Goal: Find contact information: Find contact information

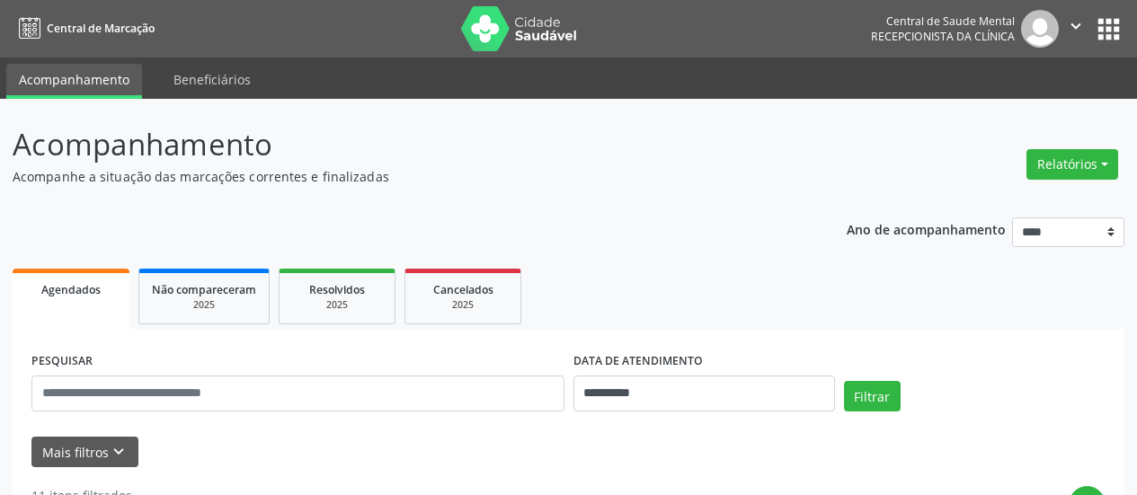
scroll to position [195, 0]
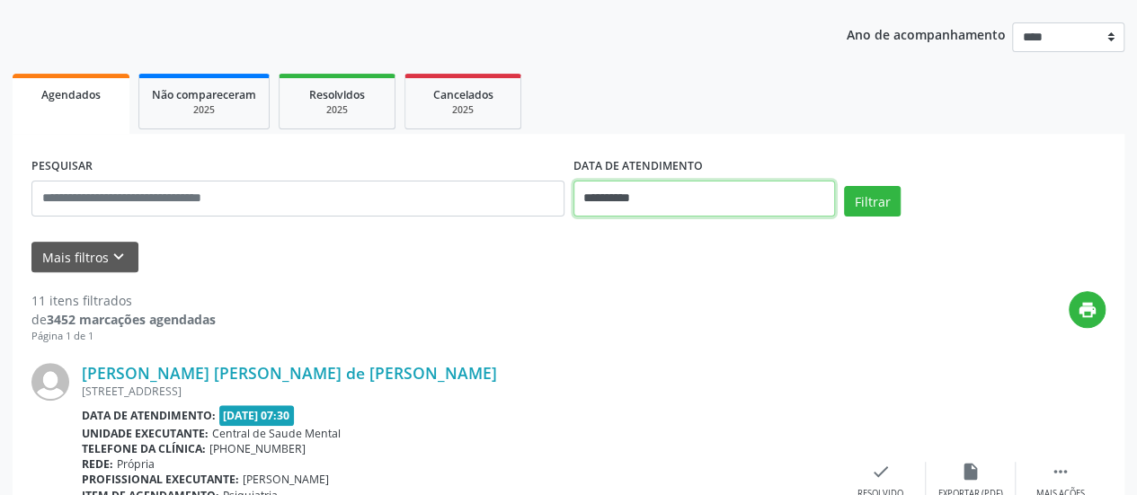
click at [589, 204] on input "**********" at bounding box center [705, 199] width 262 height 36
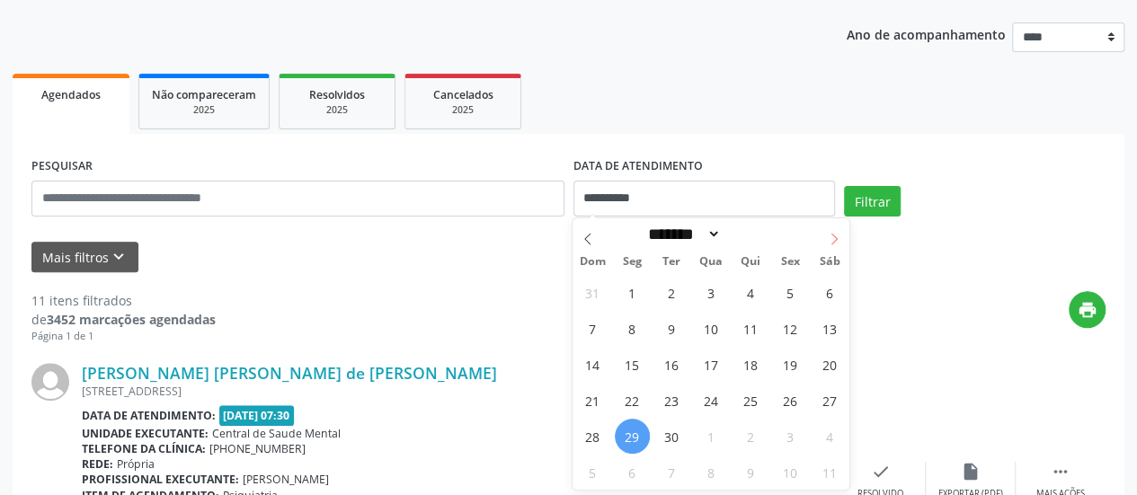
click at [830, 238] on icon at bounding box center [834, 239] width 13 height 13
select select "*"
click at [718, 288] on span "1" at bounding box center [711, 292] width 35 height 35
type input "**********"
click at [718, 288] on span "1" at bounding box center [711, 292] width 35 height 35
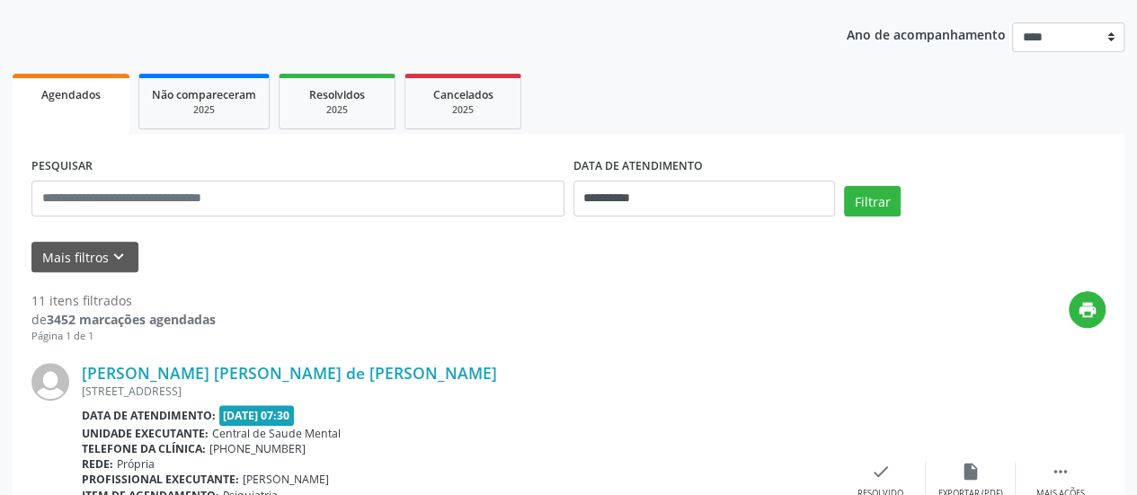
scroll to position [375, 0]
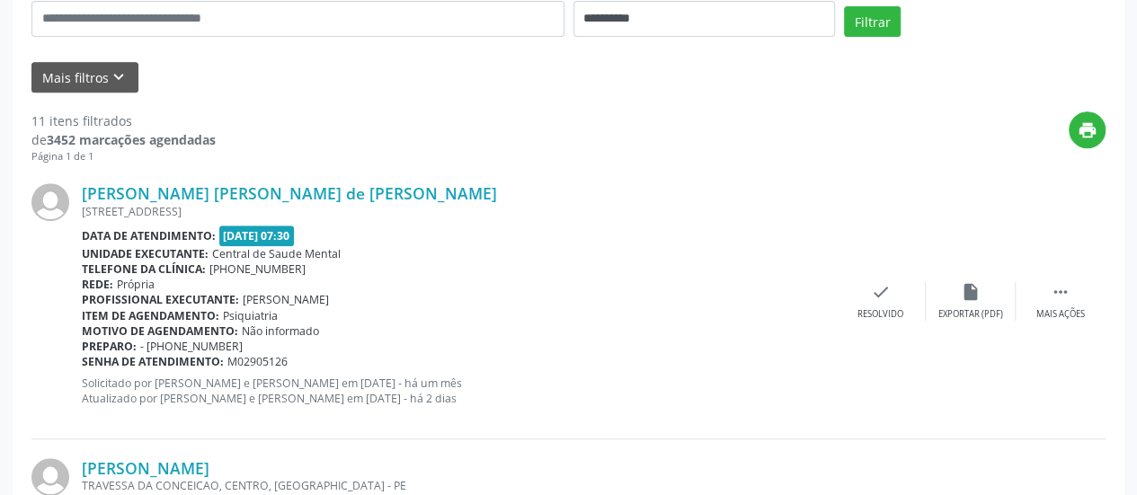
click at [872, 4] on div "**********" at bounding box center [568, 11] width 1083 height 76
click at [874, 17] on button "Filtrar" at bounding box center [872, 21] width 57 height 31
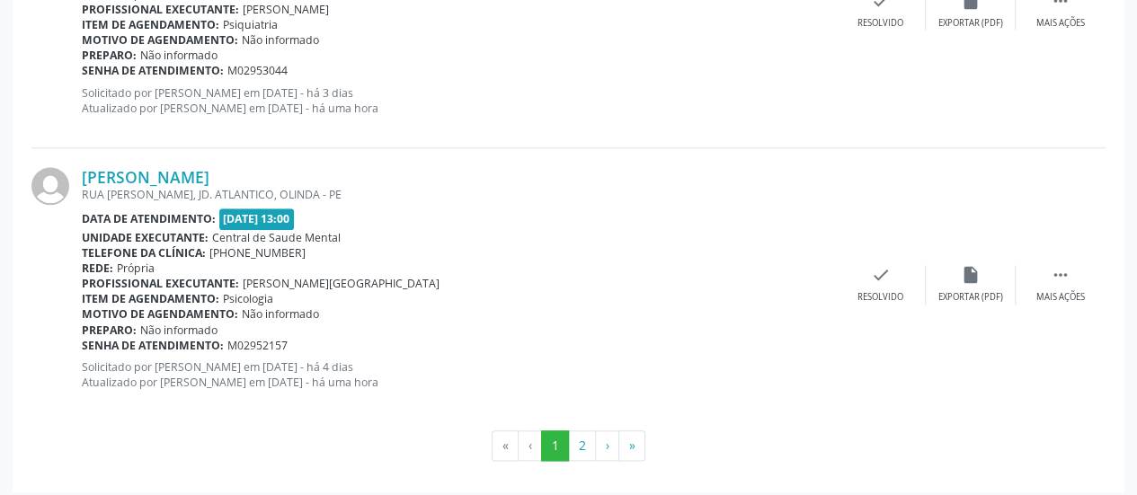
scroll to position [4237, 0]
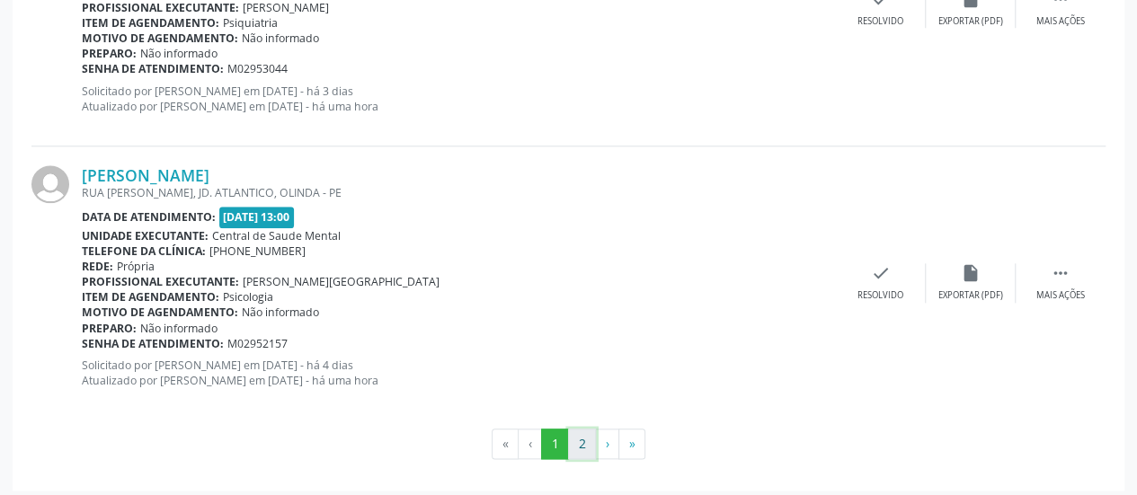
click at [579, 430] on button "2" at bounding box center [582, 444] width 28 height 31
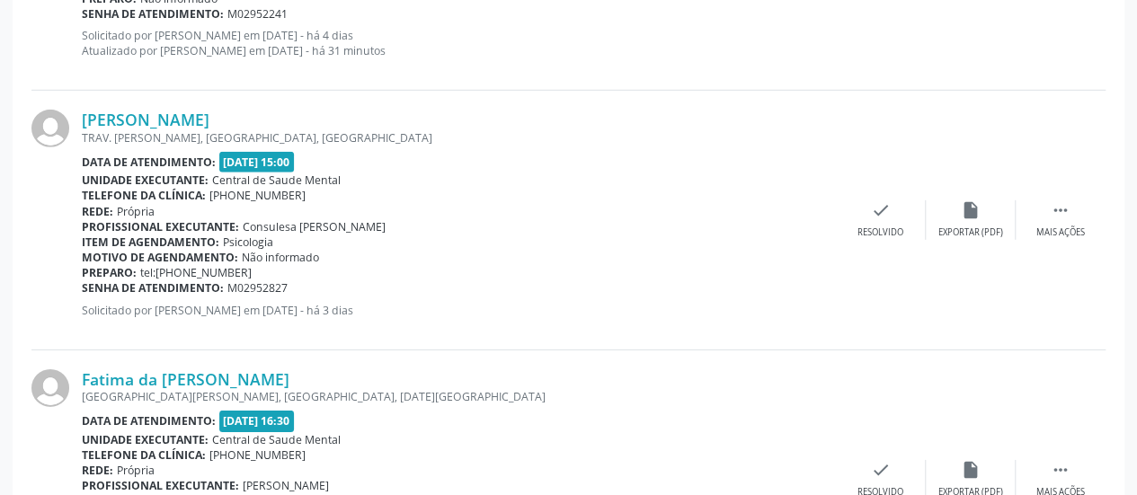
scroll to position [2660, 0]
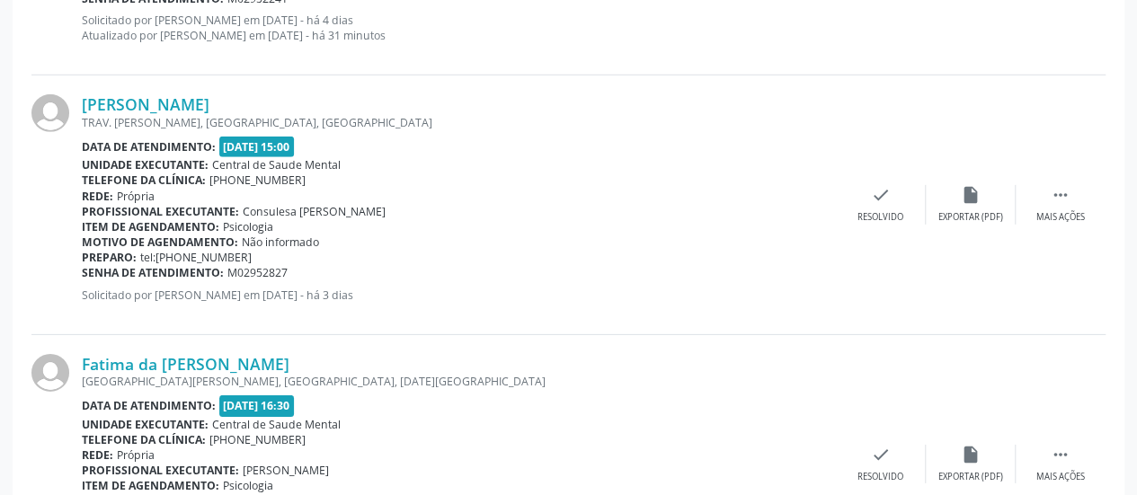
drag, startPoint x: 243, startPoint y: 253, endPoint x: 175, endPoint y: 254, distance: 67.4
click at [175, 254] on div "Preparo: tel:[PHONE_NUMBER]" at bounding box center [459, 257] width 754 height 15
copy span "81987287863"
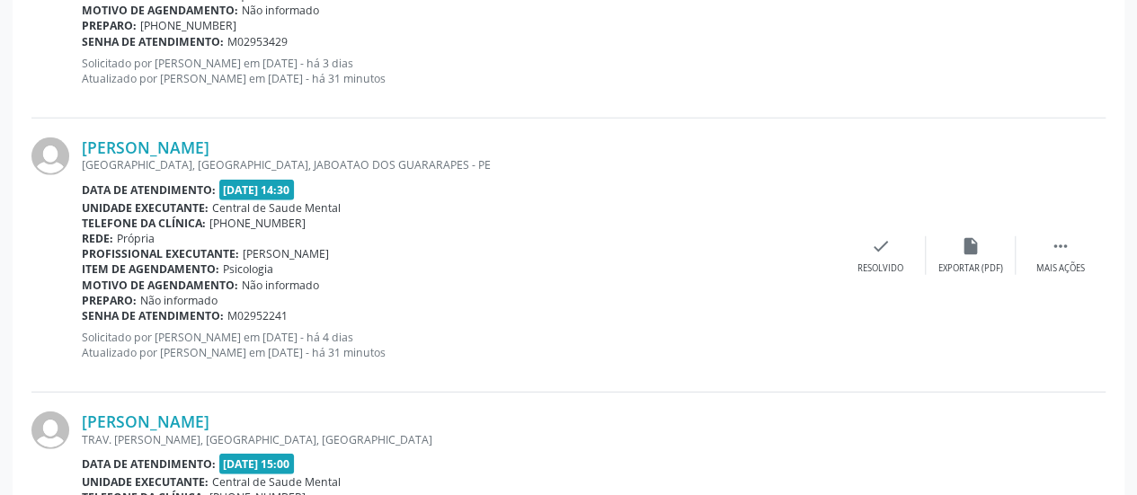
scroll to position [2301, 0]
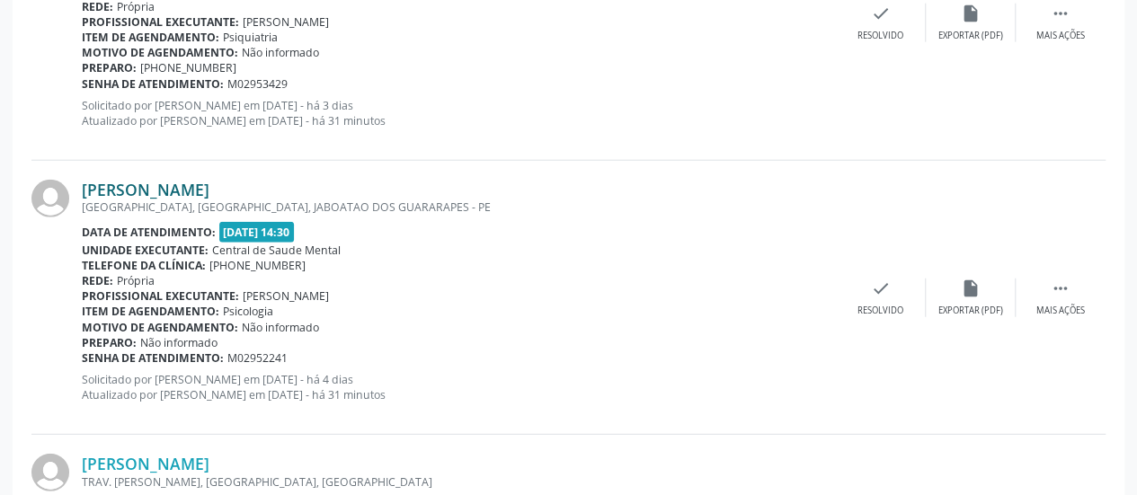
click at [209, 190] on link "[PERSON_NAME]" at bounding box center [146, 190] width 128 height 20
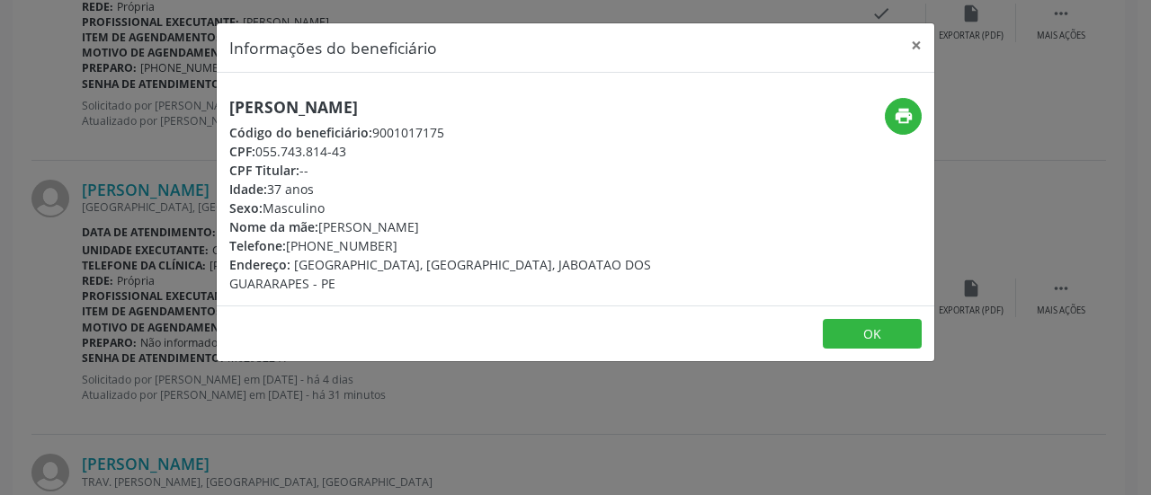
drag, startPoint x: 385, startPoint y: 245, endPoint x: 288, endPoint y: 242, distance: 97.2
click at [288, 242] on div "Telefone: [PHONE_NUMBER]" at bounding box center [455, 245] width 453 height 19
copy div "[PHONE_NUMBER]"
click at [913, 46] on button "×" at bounding box center [916, 45] width 36 height 44
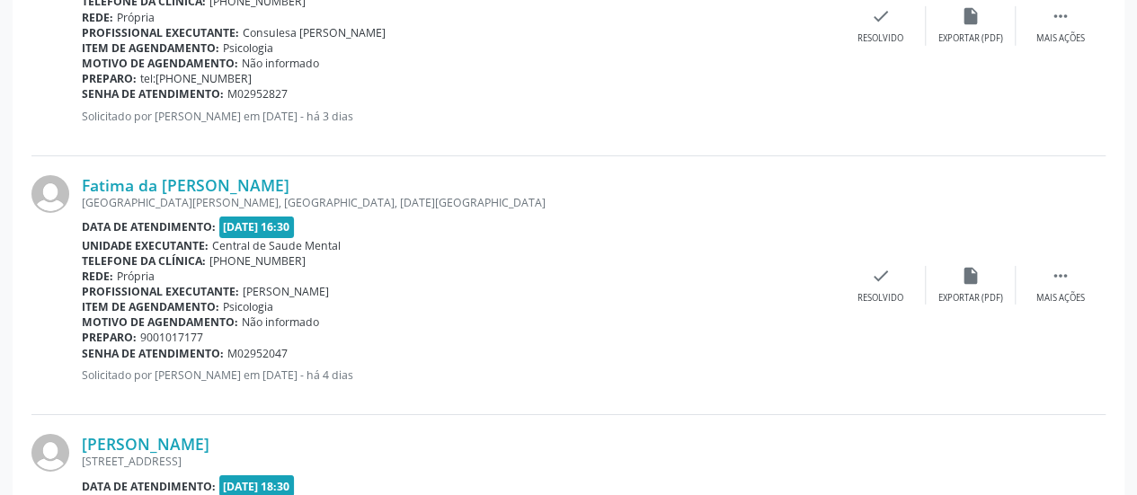
scroll to position [2840, 0]
click at [209, 332] on div "Preparo: 9001017177" at bounding box center [459, 336] width 754 height 15
click at [201, 182] on link "Fatima da [PERSON_NAME]" at bounding box center [186, 184] width 208 height 20
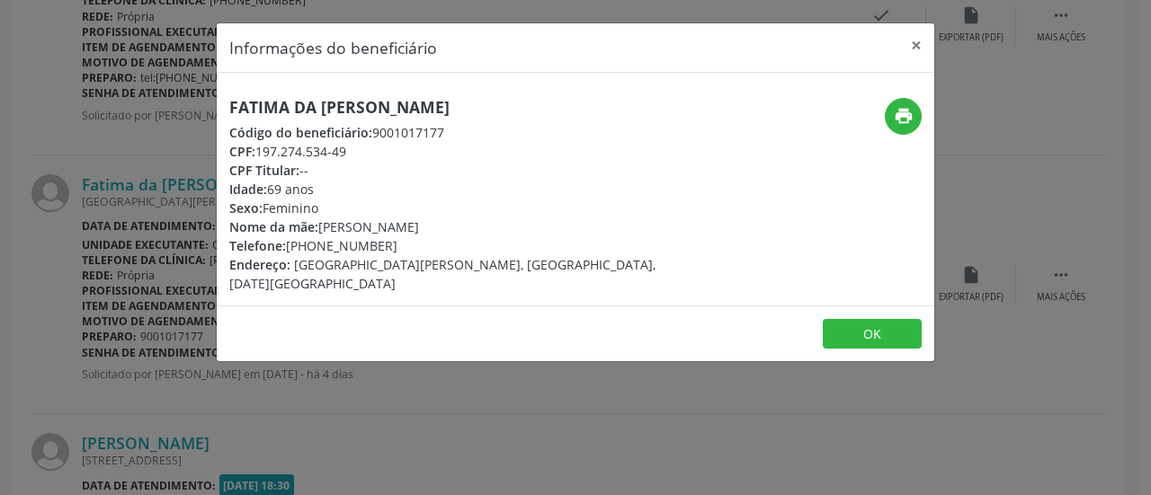
drag, startPoint x: 386, startPoint y: 247, endPoint x: 287, endPoint y: 247, distance: 98.9
click at [287, 247] on div "Telefone: [PHONE_NUMBER]" at bounding box center [455, 245] width 453 height 19
copy div "[PHONE_NUMBER]"
click at [920, 40] on button "×" at bounding box center [916, 45] width 36 height 44
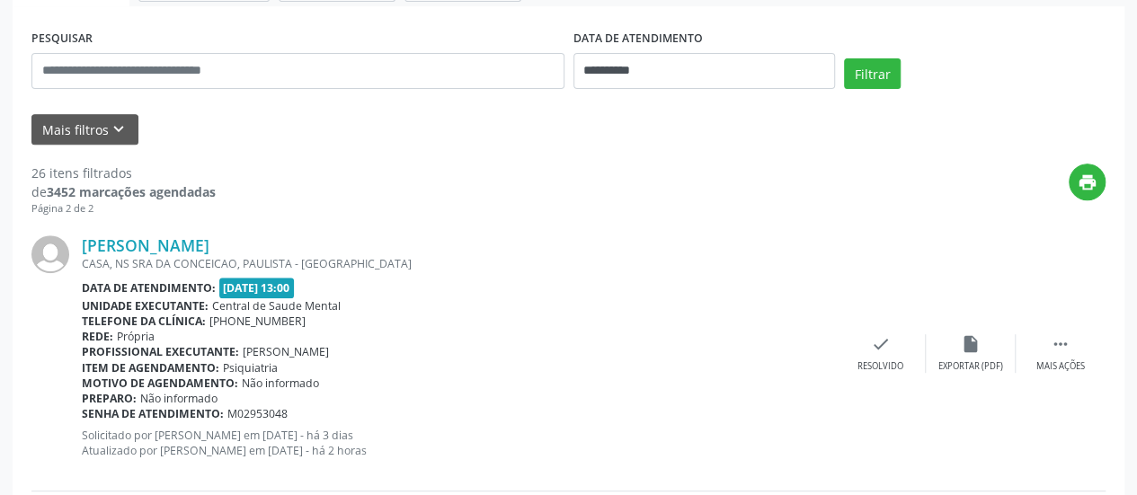
scroll to position [0, 0]
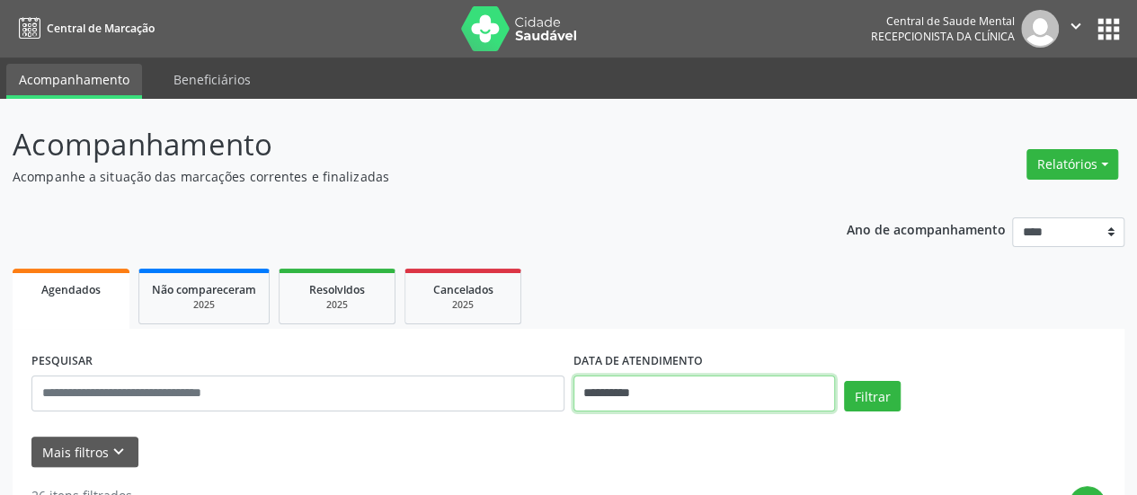
click at [608, 394] on input "**********" at bounding box center [705, 394] width 262 height 36
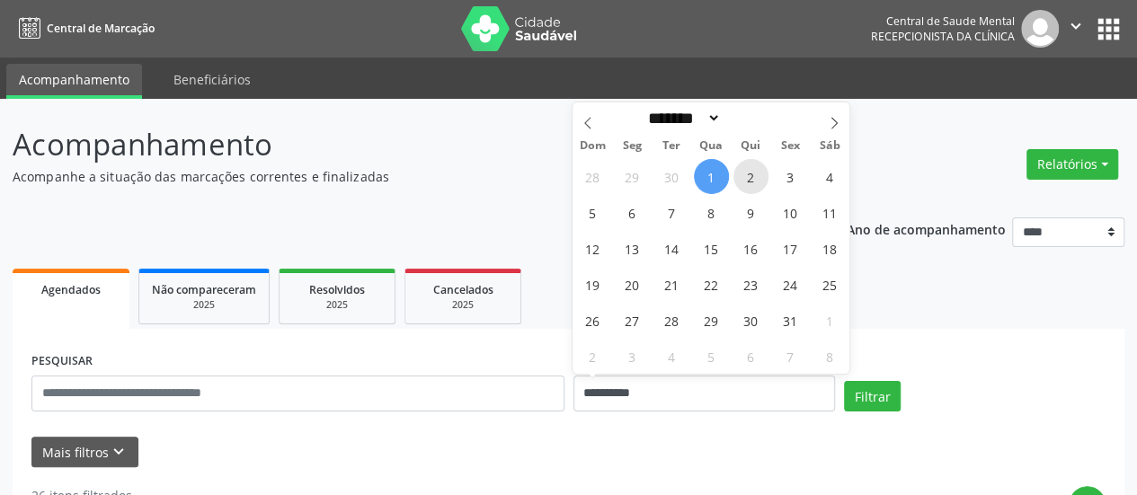
click at [743, 166] on span "2" at bounding box center [751, 176] width 35 height 35
type input "**********"
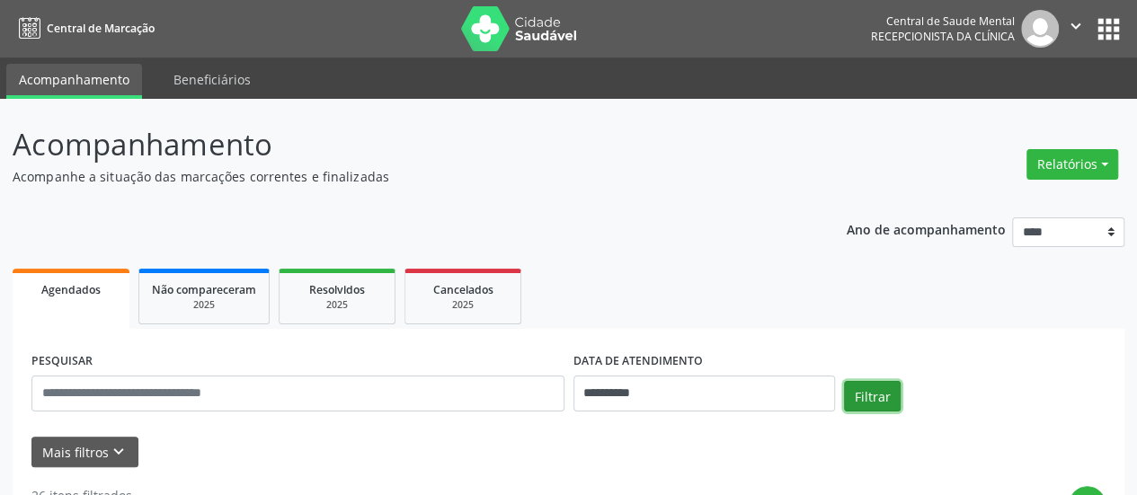
click at [887, 392] on button "Filtrar" at bounding box center [872, 396] width 57 height 31
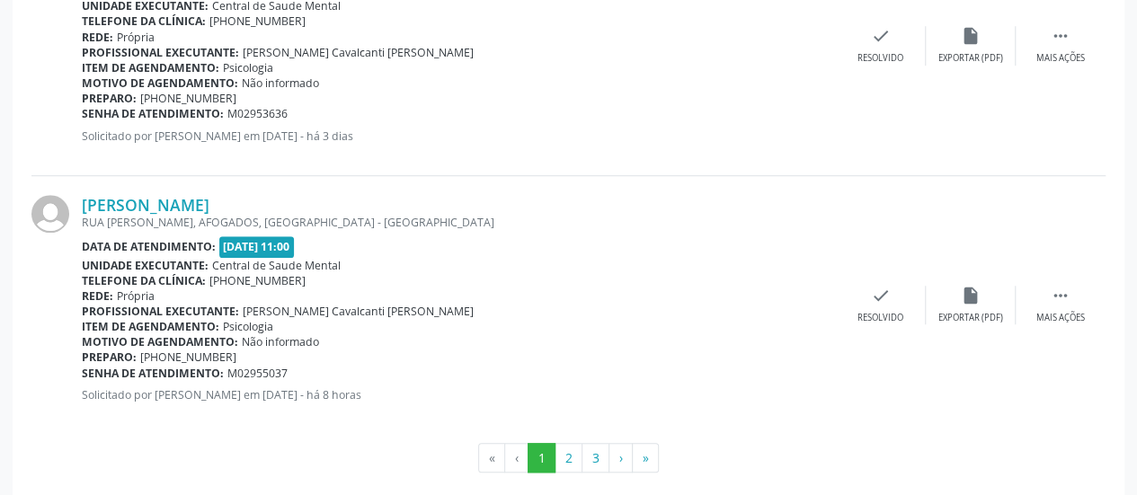
scroll to position [4006, 0]
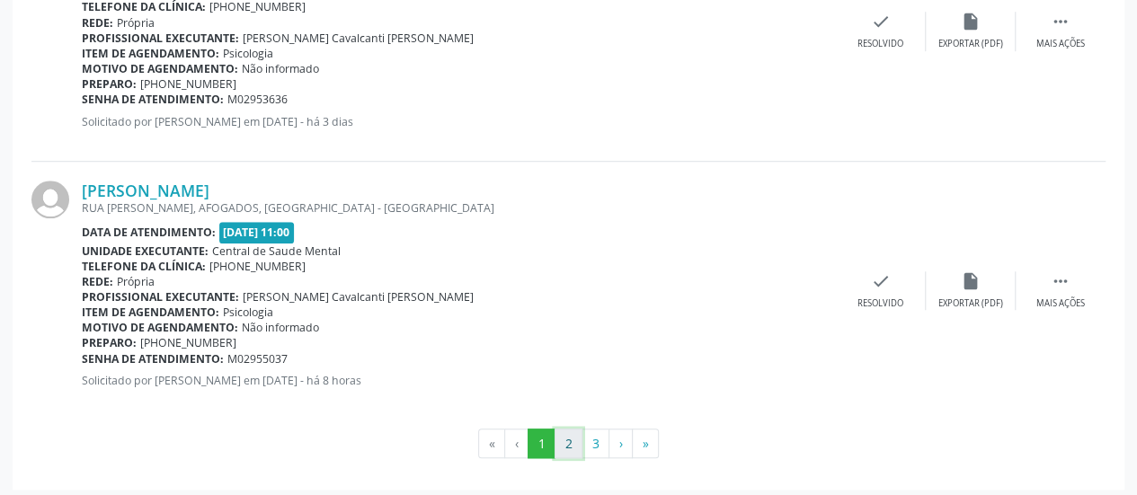
click at [566, 432] on button "2" at bounding box center [569, 444] width 28 height 31
click at [595, 432] on button "3" at bounding box center [596, 444] width 28 height 31
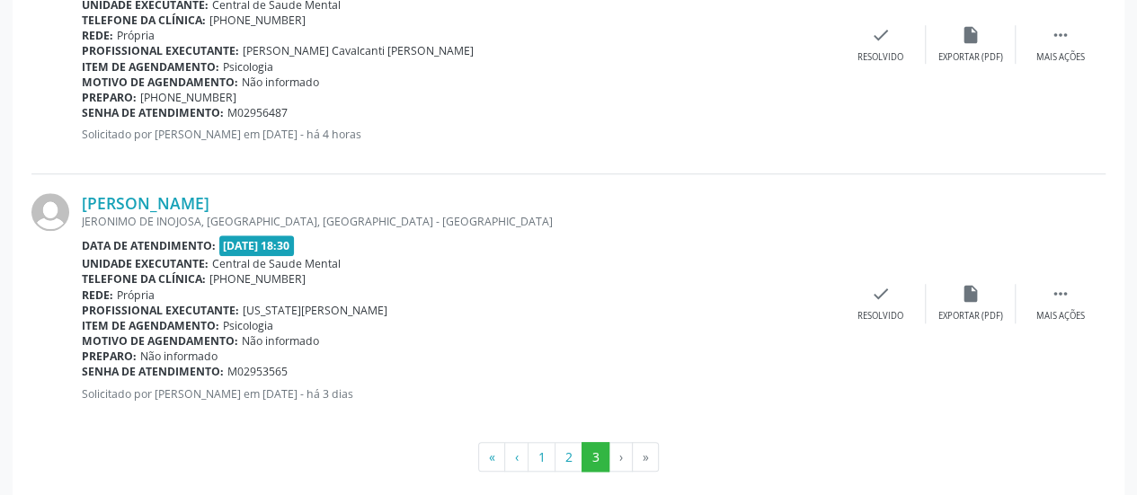
scroll to position [629, 0]
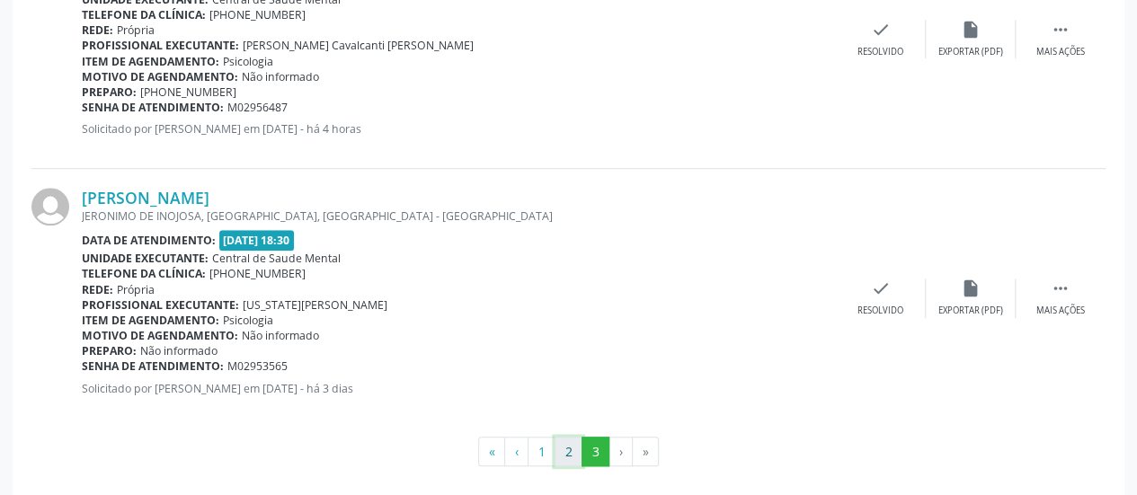
click at [570, 447] on button "2" at bounding box center [569, 452] width 28 height 31
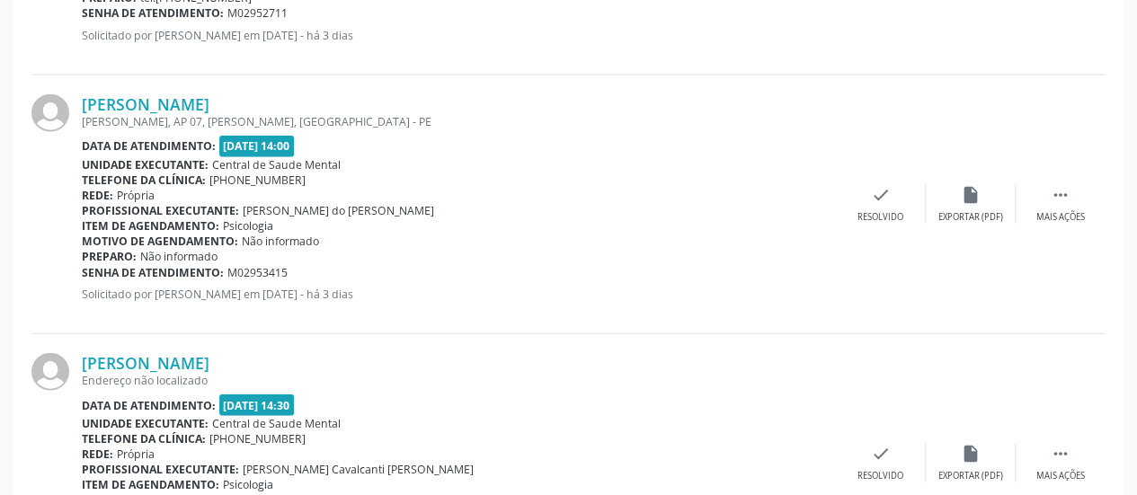
scroll to position [2001, 0]
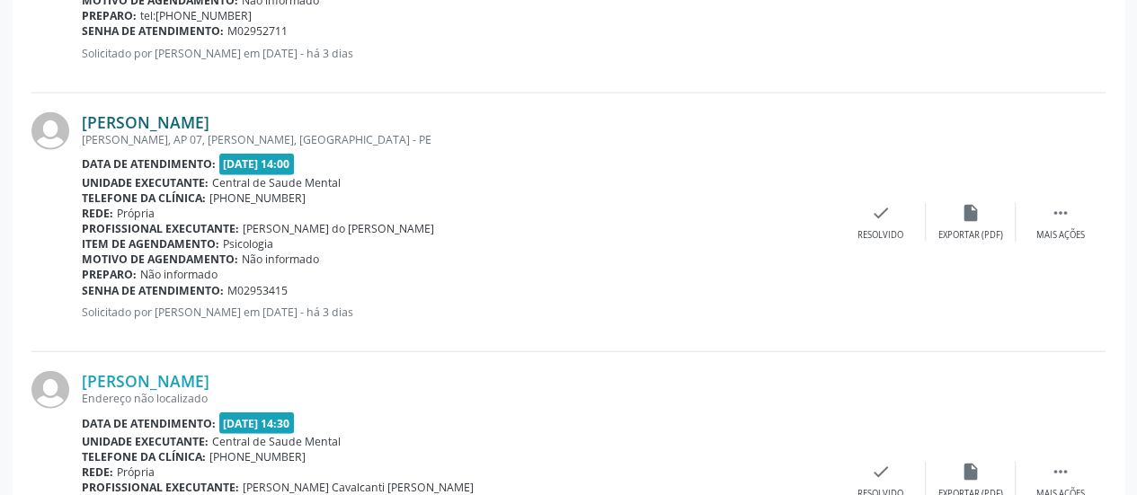
click at [182, 124] on link "[PERSON_NAME]" at bounding box center [146, 122] width 128 height 20
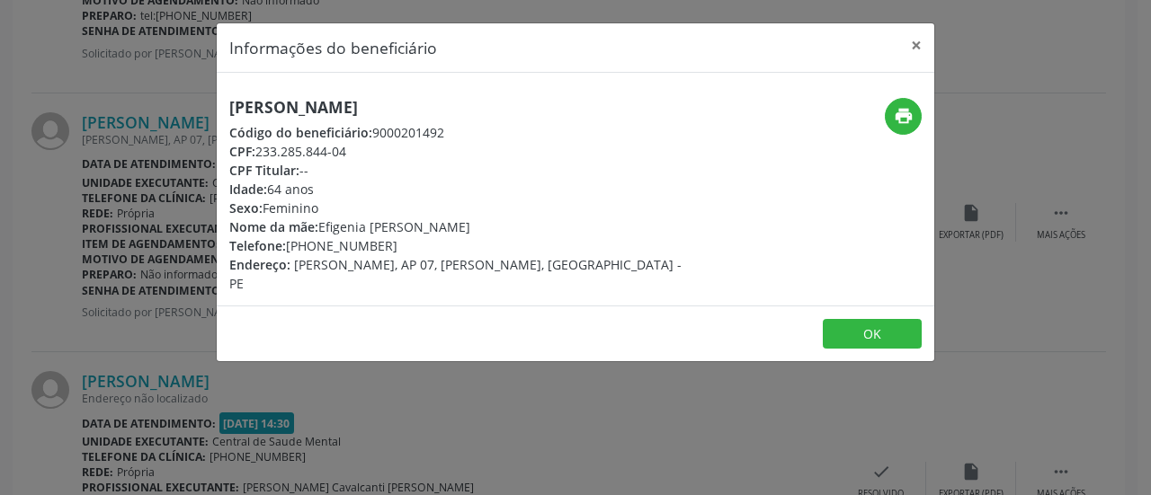
drag, startPoint x: 389, startPoint y: 245, endPoint x: 287, endPoint y: 243, distance: 102.5
click at [287, 243] on div "Telefone: [PHONE_NUMBER]" at bounding box center [455, 245] width 453 height 19
copy div "[PHONE_NUMBER]"
click at [922, 42] on button "×" at bounding box center [916, 45] width 36 height 44
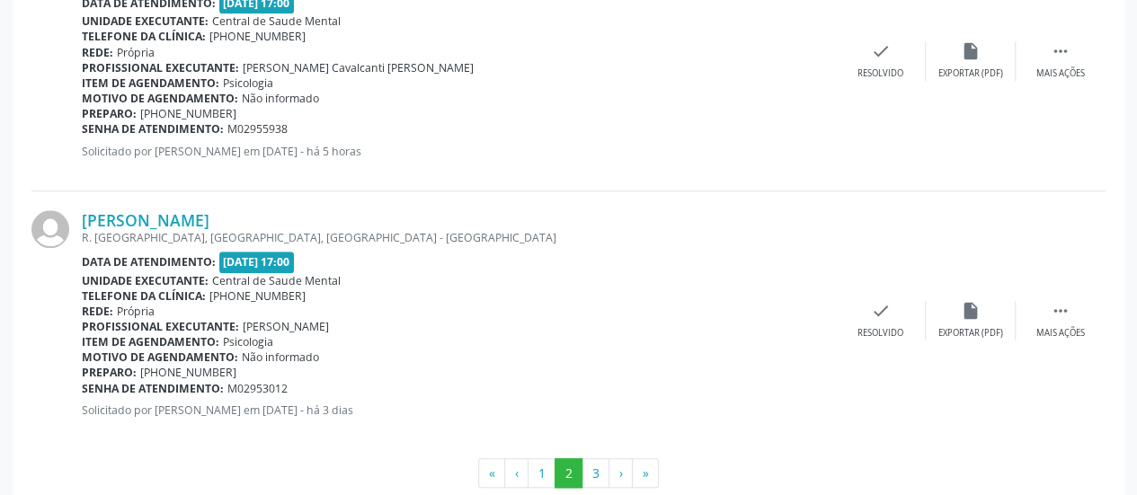
scroll to position [3979, 0]
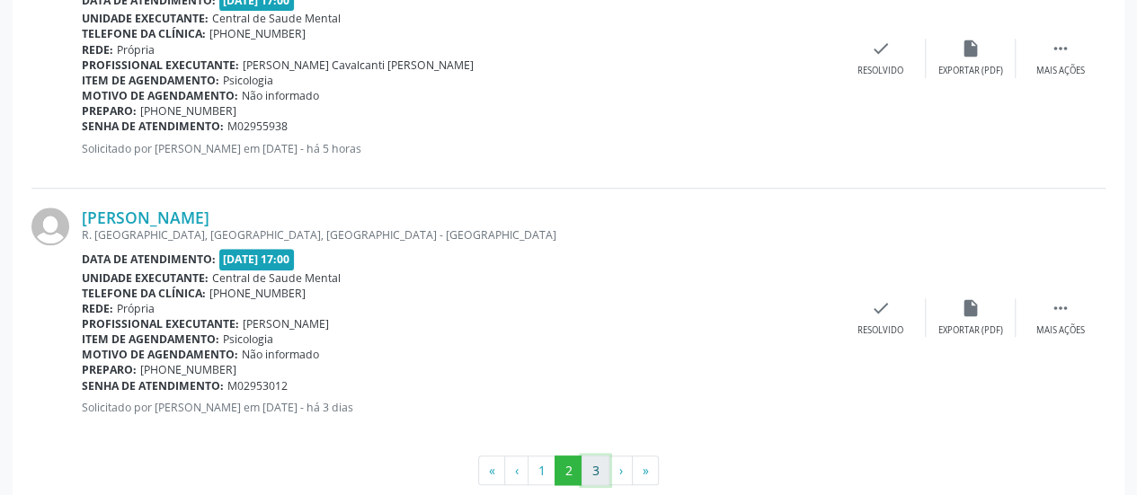
click at [594, 463] on button "3" at bounding box center [596, 471] width 28 height 31
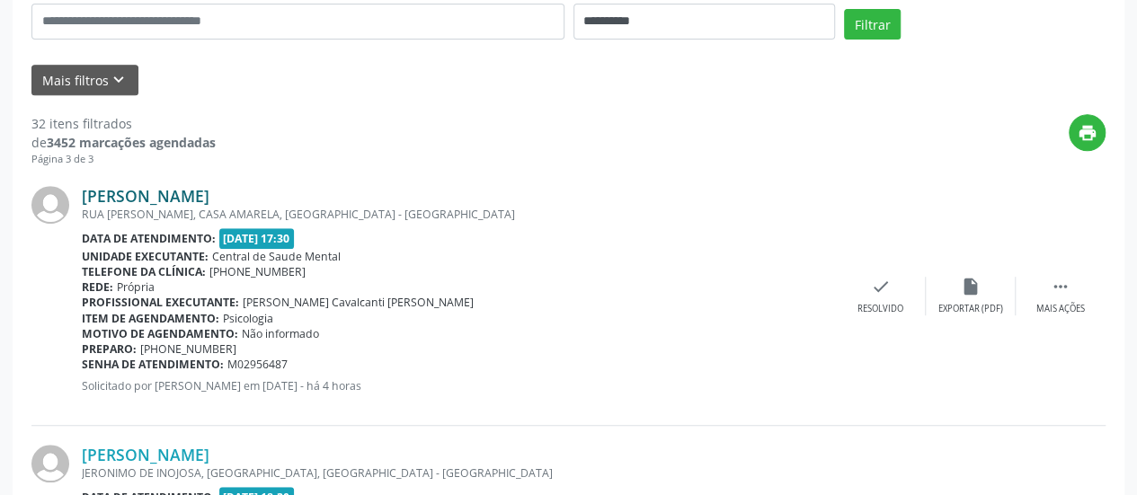
scroll to position [642, 0]
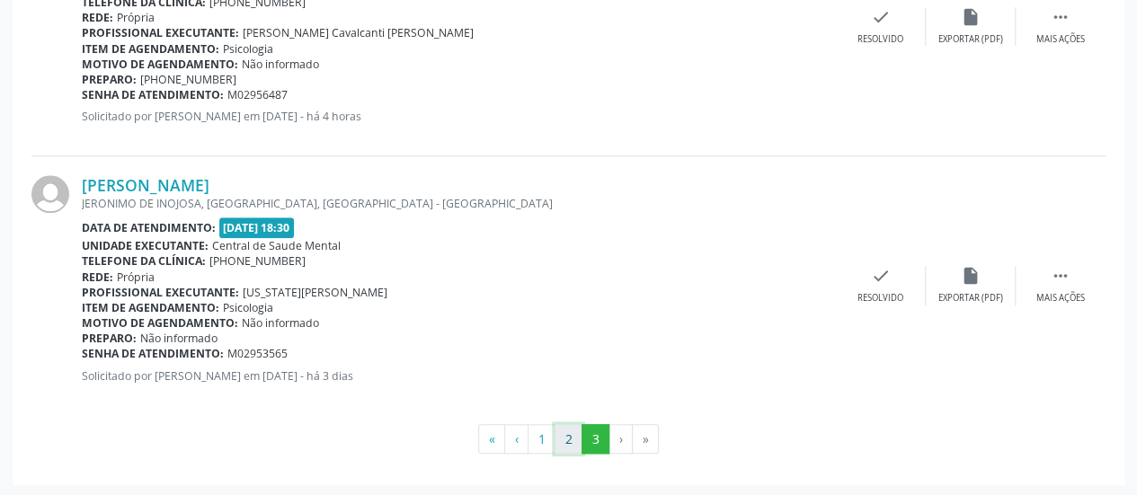
click at [568, 433] on button "2" at bounding box center [569, 439] width 28 height 31
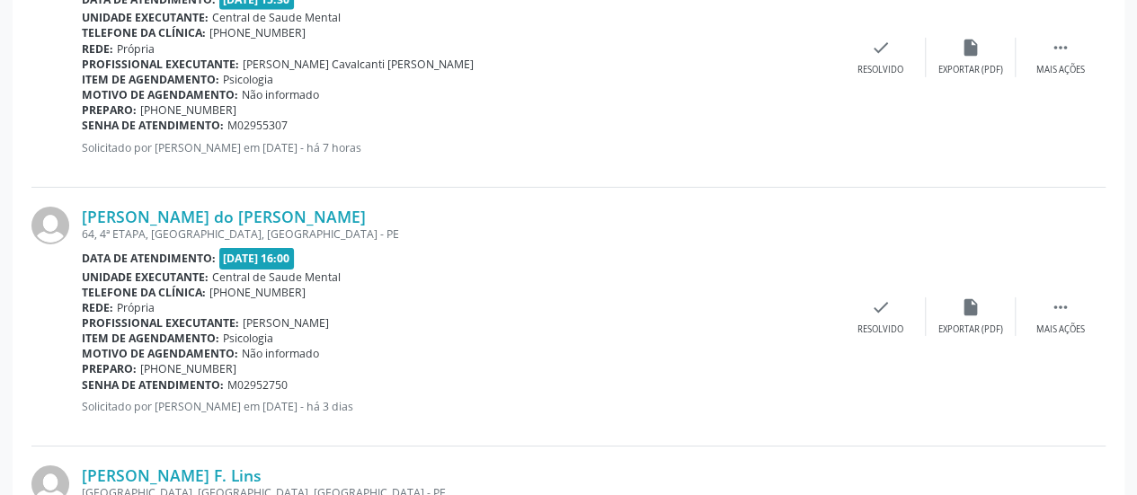
scroll to position [3004, 0]
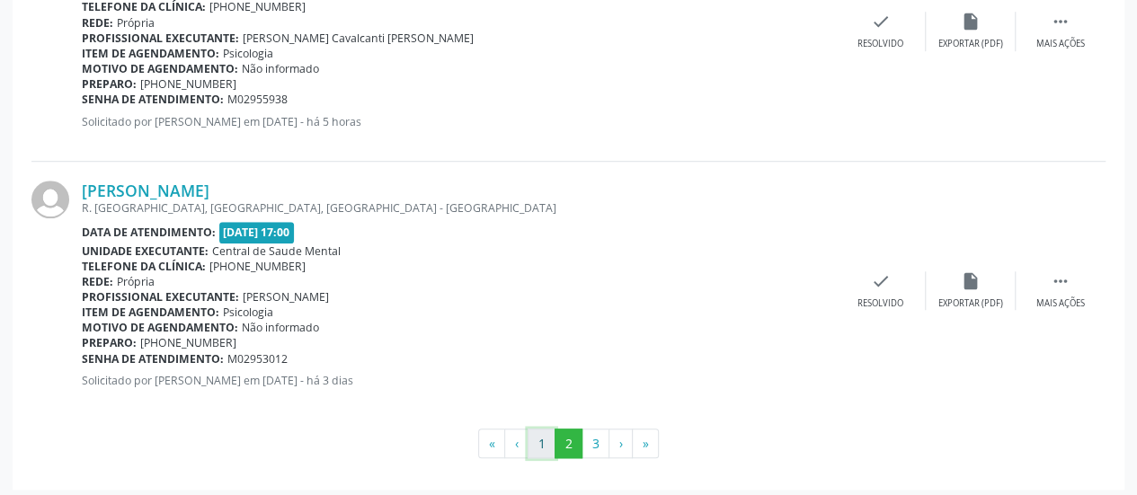
click at [543, 440] on button "1" at bounding box center [542, 444] width 28 height 31
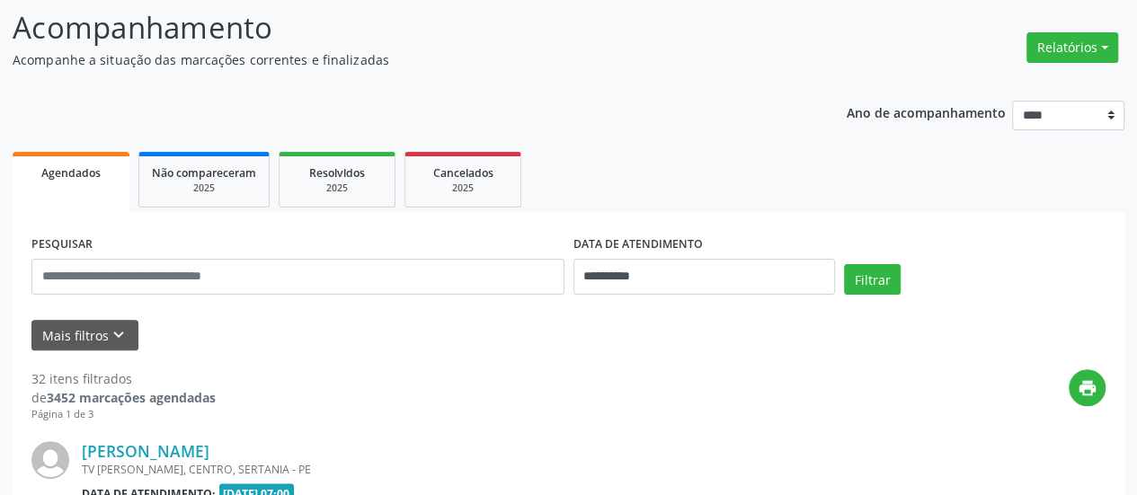
scroll to position [4006, 0]
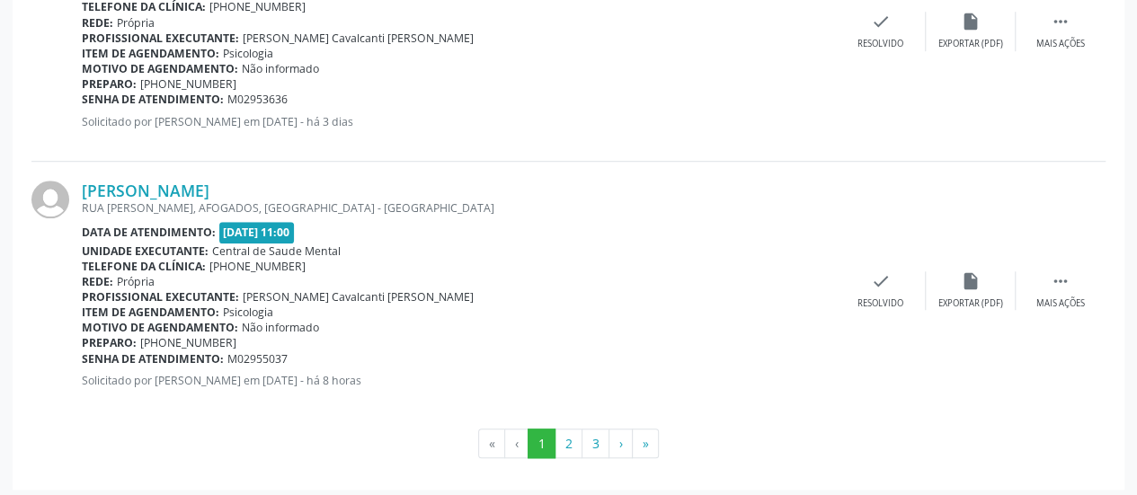
drag, startPoint x: 226, startPoint y: 335, endPoint x: 137, endPoint y: 335, distance: 89.0
click at [137, 335] on div "Preparo: [PHONE_NUMBER]" at bounding box center [459, 342] width 754 height 15
copy div "[PHONE_NUMBER]"
click at [574, 437] on button "2" at bounding box center [569, 444] width 28 height 31
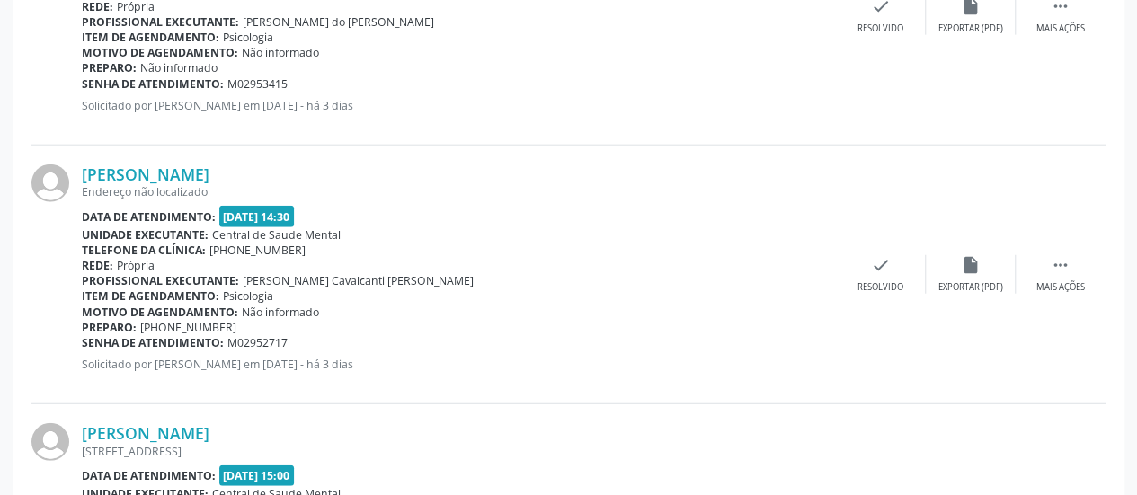
scroll to position [2298, 0]
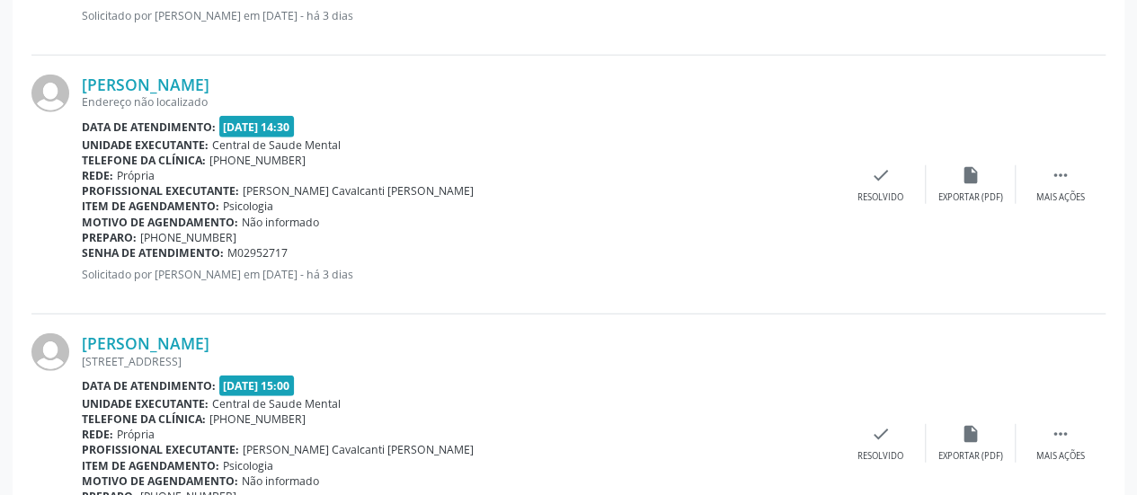
drag, startPoint x: 238, startPoint y: 235, endPoint x: 174, endPoint y: 235, distance: 63.8
click at [174, 235] on div "Preparo: [PHONE_NUMBER]" at bounding box center [459, 237] width 754 height 15
copy span "99965-2287"
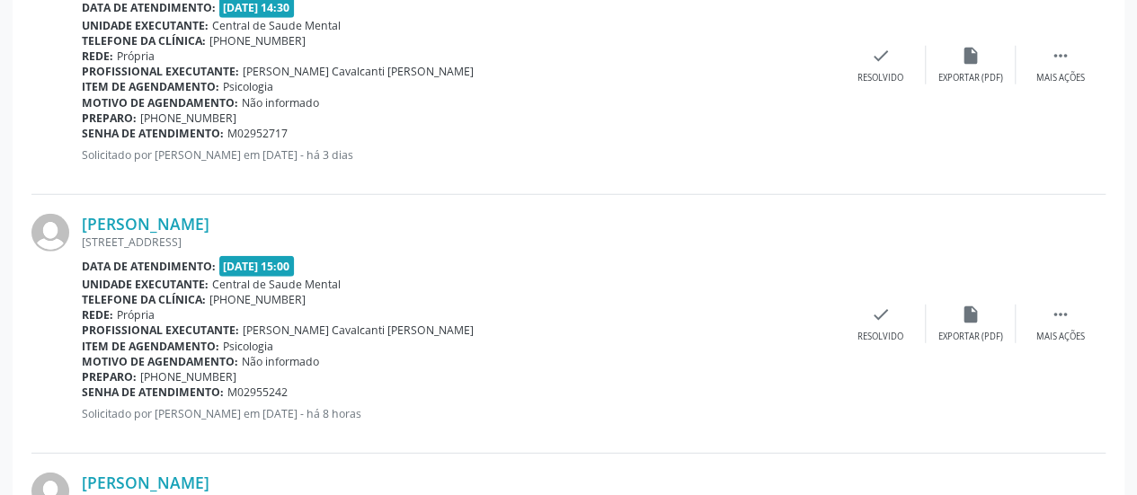
scroll to position [2478, 0]
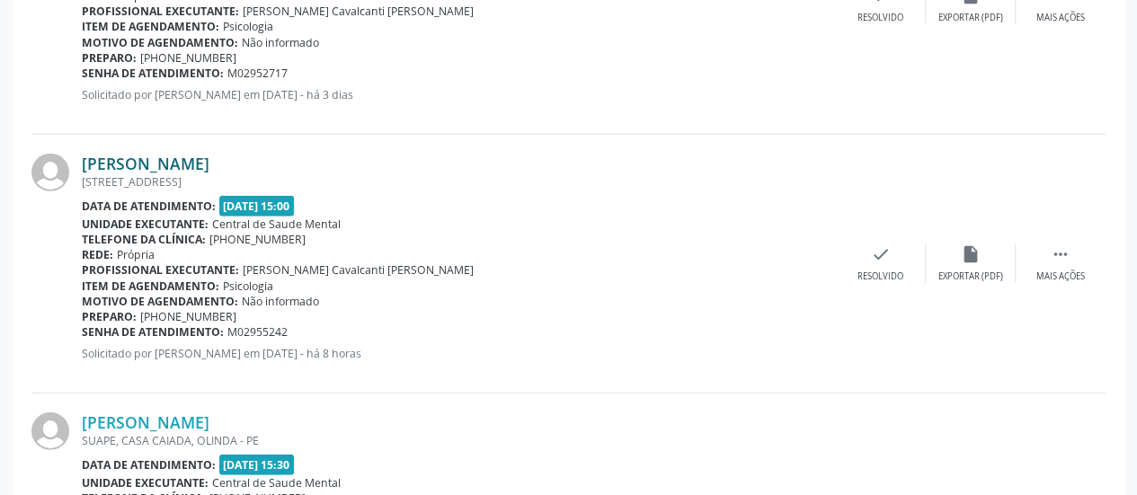
click at [200, 156] on link "[PERSON_NAME]" at bounding box center [146, 164] width 128 height 20
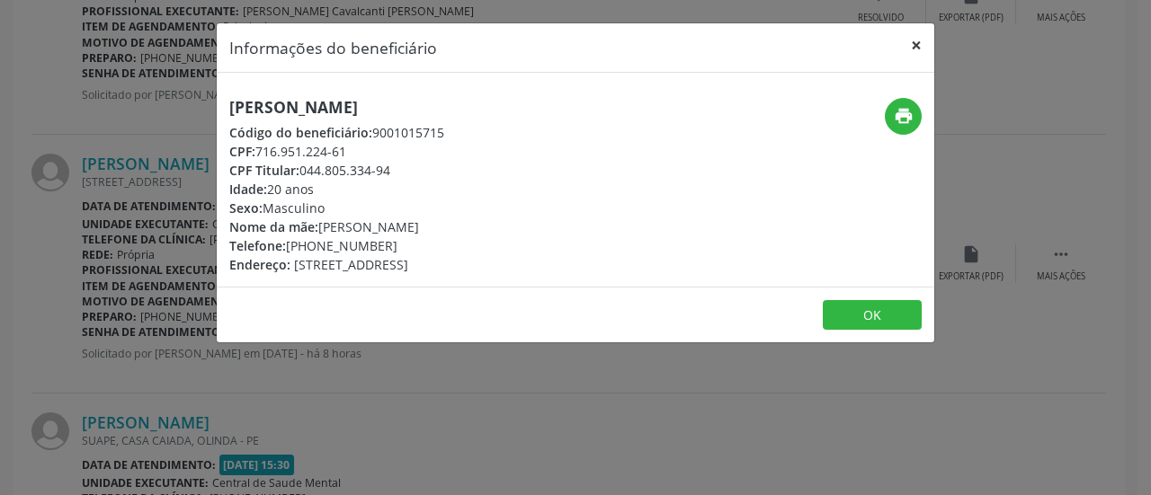
click at [914, 40] on button "×" at bounding box center [916, 45] width 36 height 44
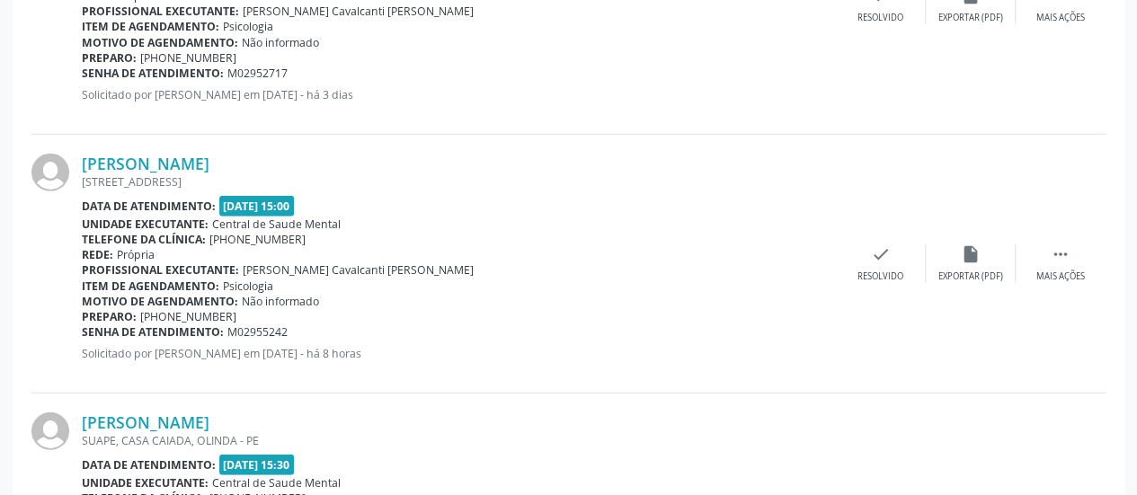
drag, startPoint x: 237, startPoint y: 314, endPoint x: 183, endPoint y: 315, distance: 54.0
click at [183, 315] on div "Preparo: [PHONE_NUMBER]" at bounding box center [459, 316] width 754 height 15
copy span "8364-9934"
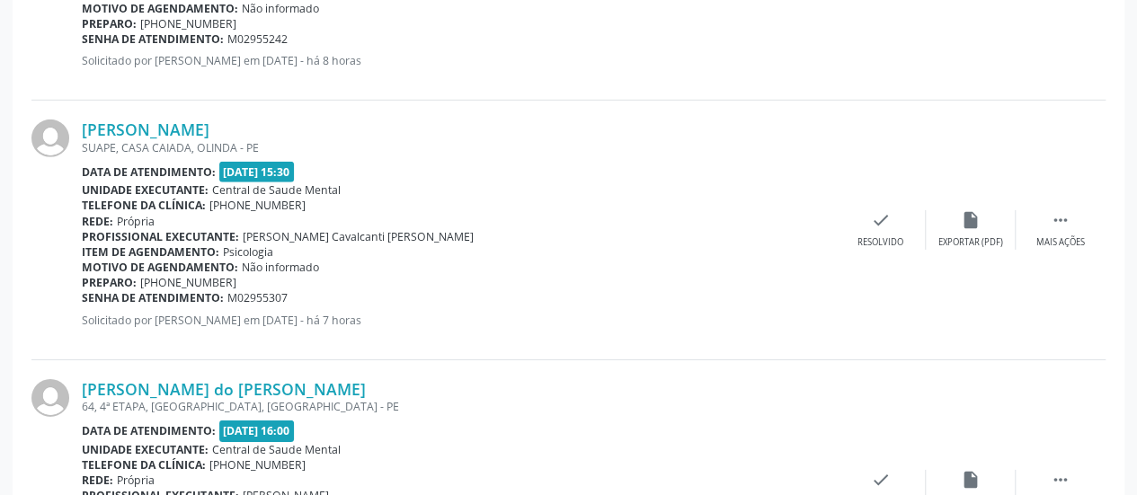
scroll to position [2837, 0]
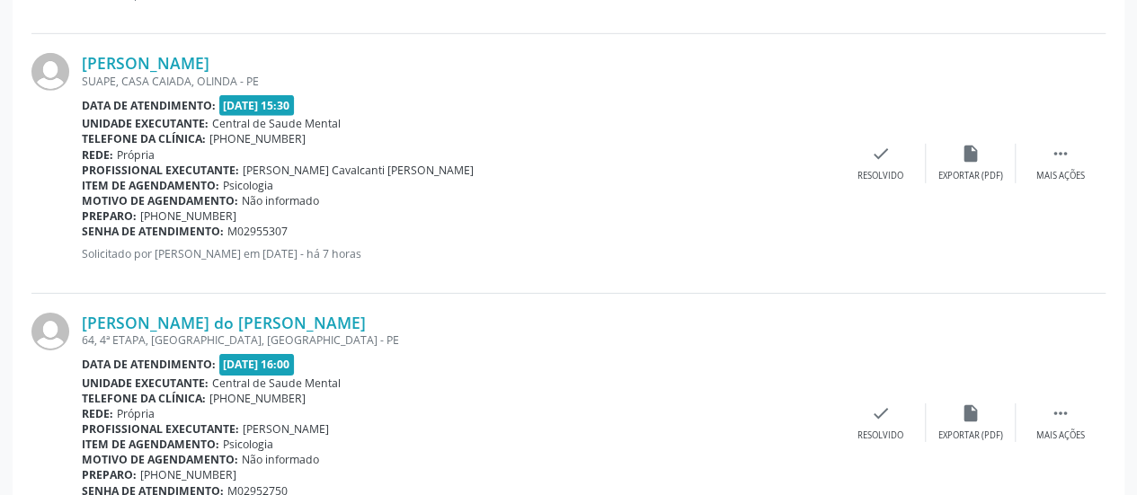
drag, startPoint x: 231, startPoint y: 212, endPoint x: 174, endPoint y: 212, distance: 57.5
click at [174, 212] on div "Preparo: [PHONE_NUMBER]" at bounding box center [459, 216] width 754 height 15
copy span "3339-1185"
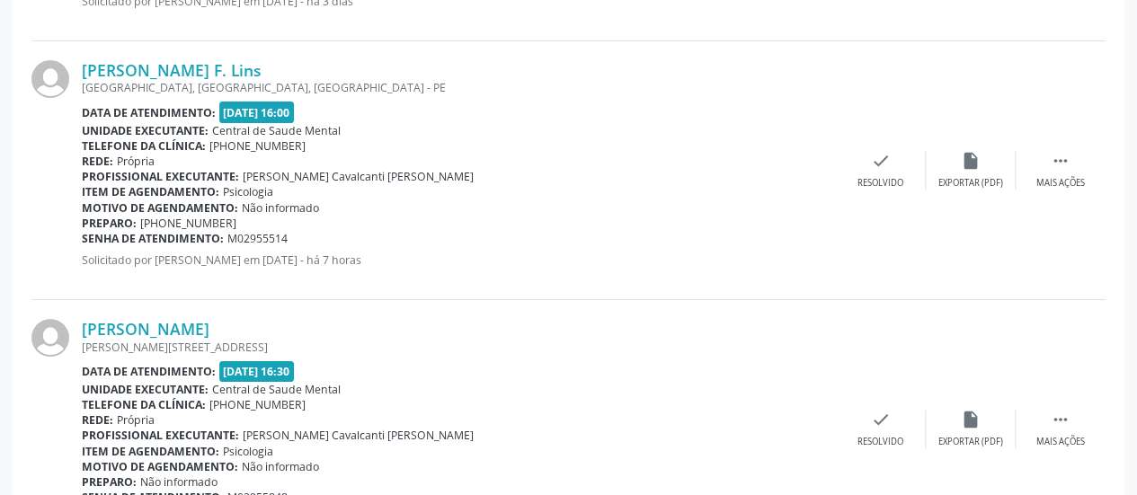
scroll to position [3377, 0]
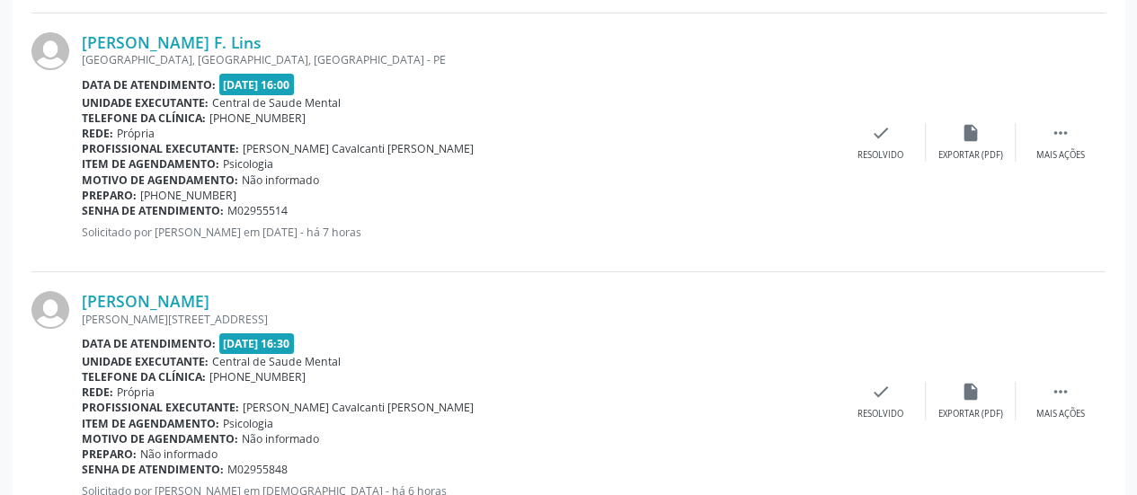
drag, startPoint x: 236, startPoint y: 188, endPoint x: 178, endPoint y: 188, distance: 57.5
click at [178, 188] on div "Preparo: [PHONE_NUMBER]" at bounding box center [459, 195] width 754 height 15
copy span "3242-4828"
click at [203, 291] on link "[PERSON_NAME]" at bounding box center [146, 301] width 128 height 20
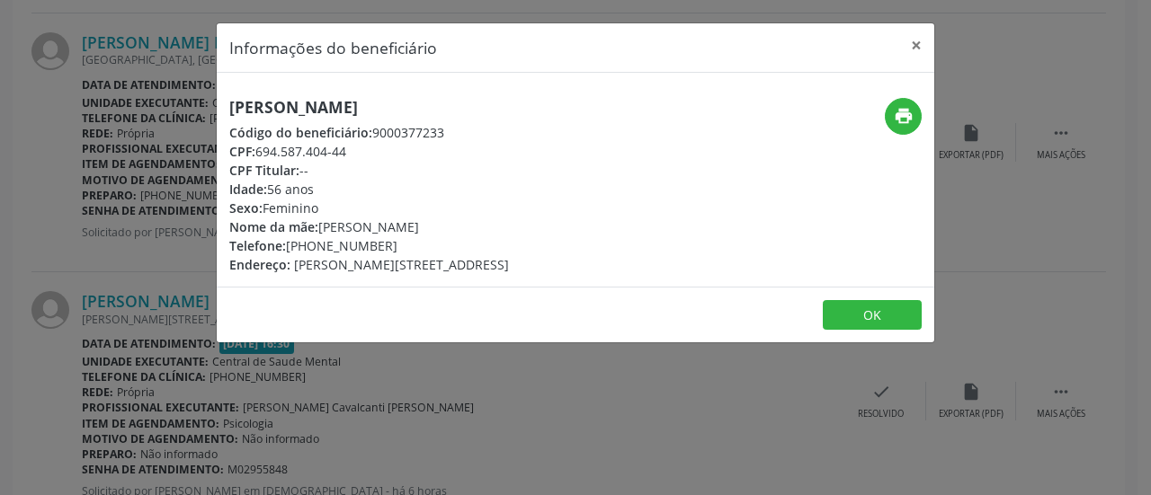
drag, startPoint x: 382, startPoint y: 246, endPoint x: 319, endPoint y: 246, distance: 62.9
click at [319, 246] on div "Telefone: [PHONE_NUMBER]" at bounding box center [369, 245] width 280 height 19
click at [916, 44] on button "×" at bounding box center [916, 45] width 36 height 44
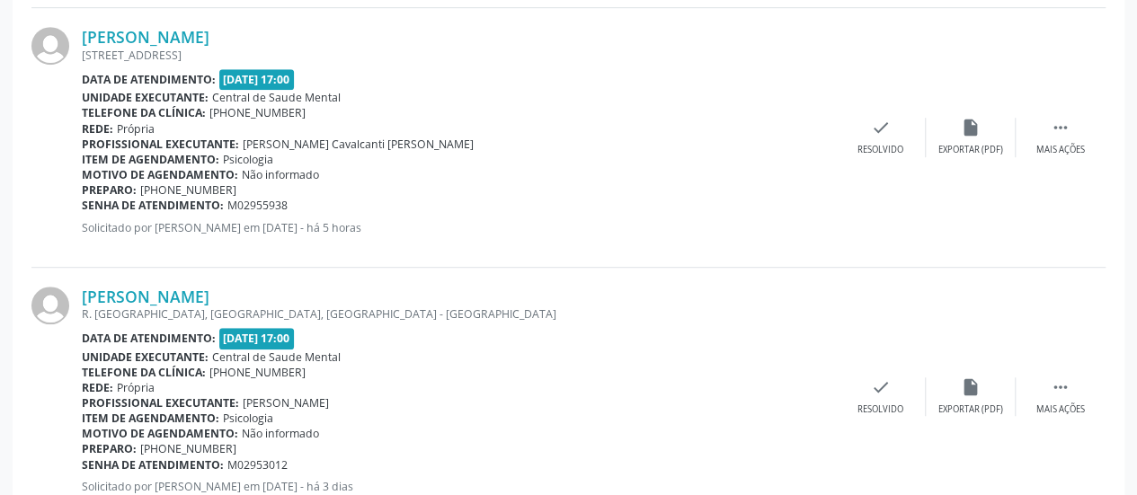
scroll to position [3916, 0]
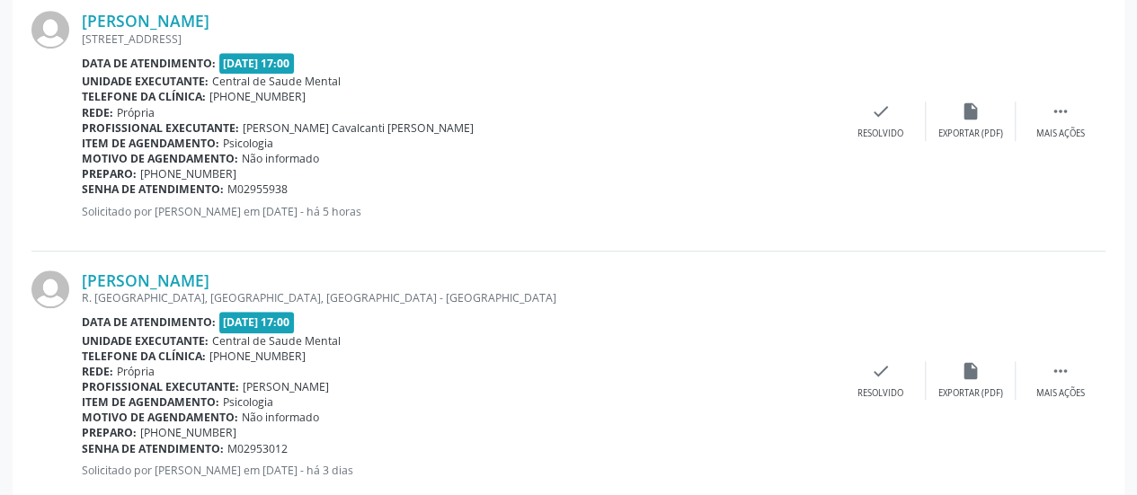
drag, startPoint x: 241, startPoint y: 170, endPoint x: 182, endPoint y: 170, distance: 59.3
click at [182, 170] on div "Preparo: [PHONE_NUMBER]" at bounding box center [459, 173] width 754 height 15
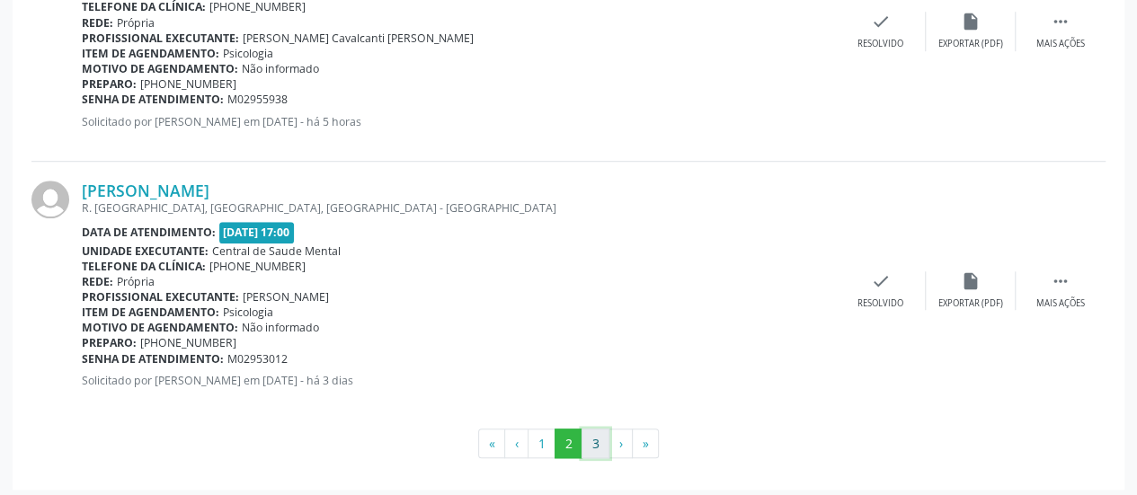
click at [597, 437] on button "3" at bounding box center [596, 444] width 28 height 31
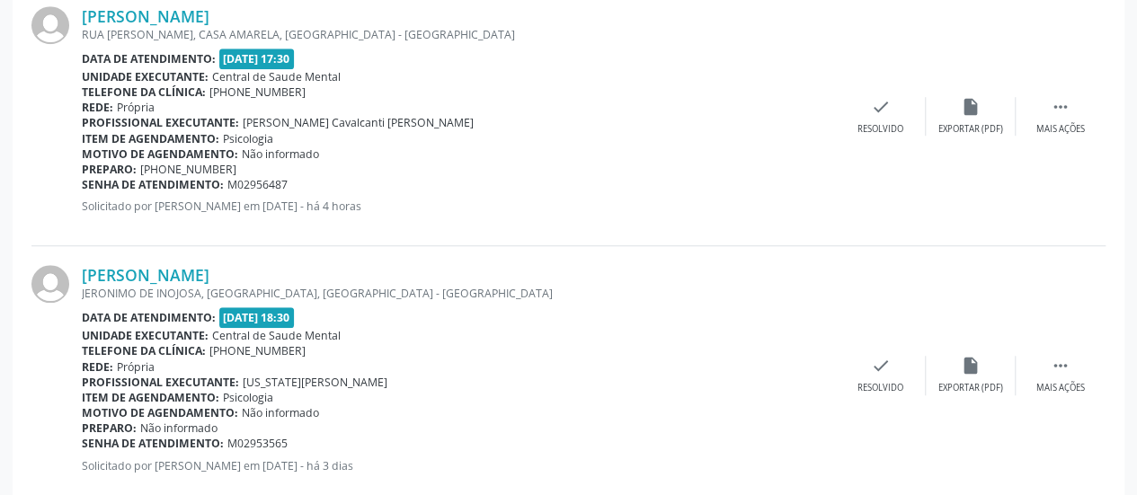
scroll to position [462, 0]
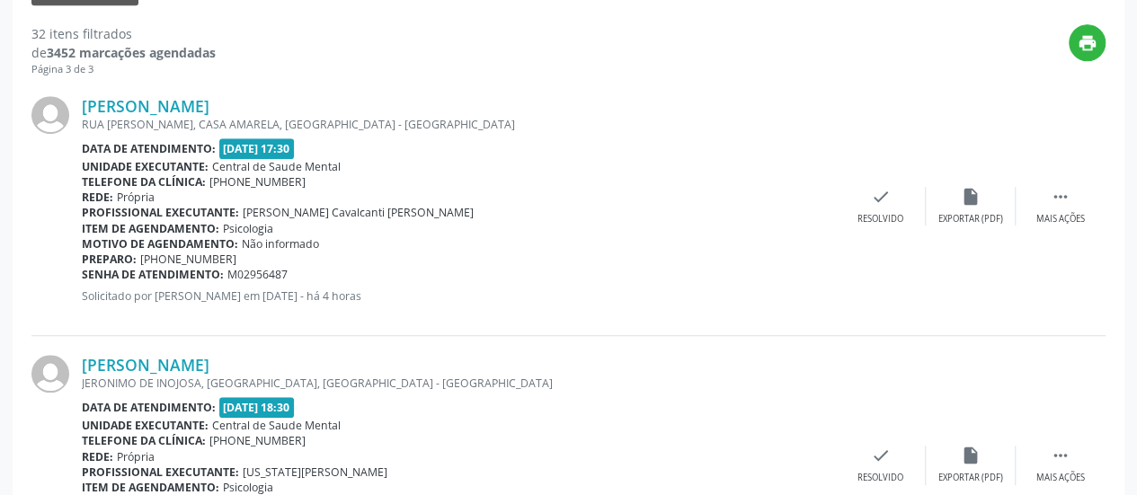
drag, startPoint x: 241, startPoint y: 260, endPoint x: 183, endPoint y: 260, distance: 58.4
click at [183, 260] on div "Preparo: [PHONE_NUMBER]" at bounding box center [459, 259] width 754 height 15
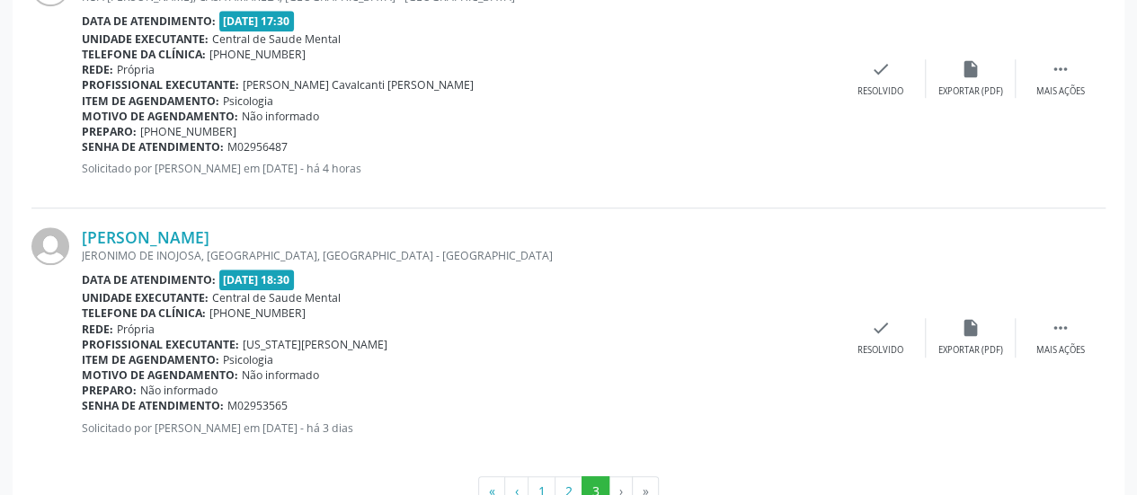
scroll to position [642, 0]
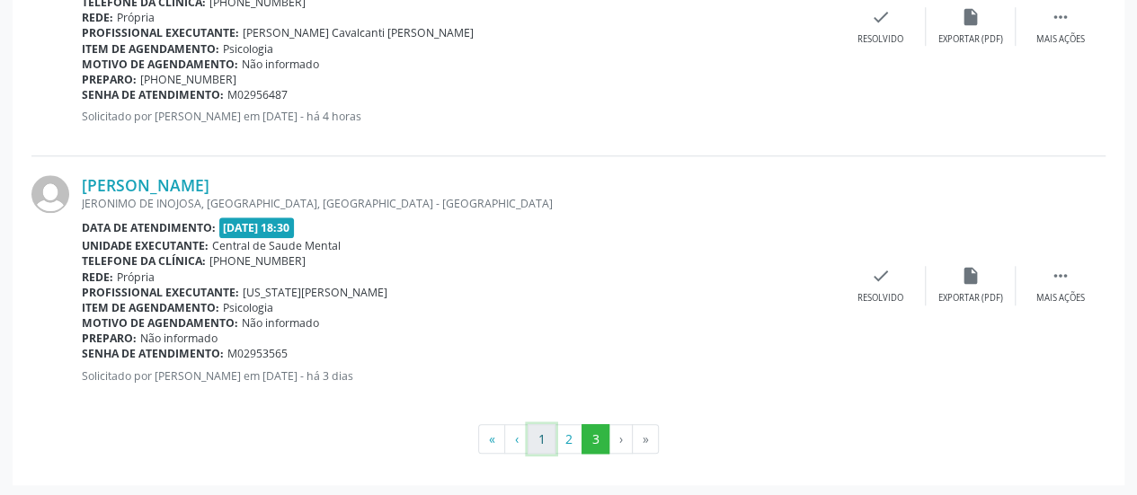
click at [541, 438] on button "1" at bounding box center [542, 439] width 28 height 31
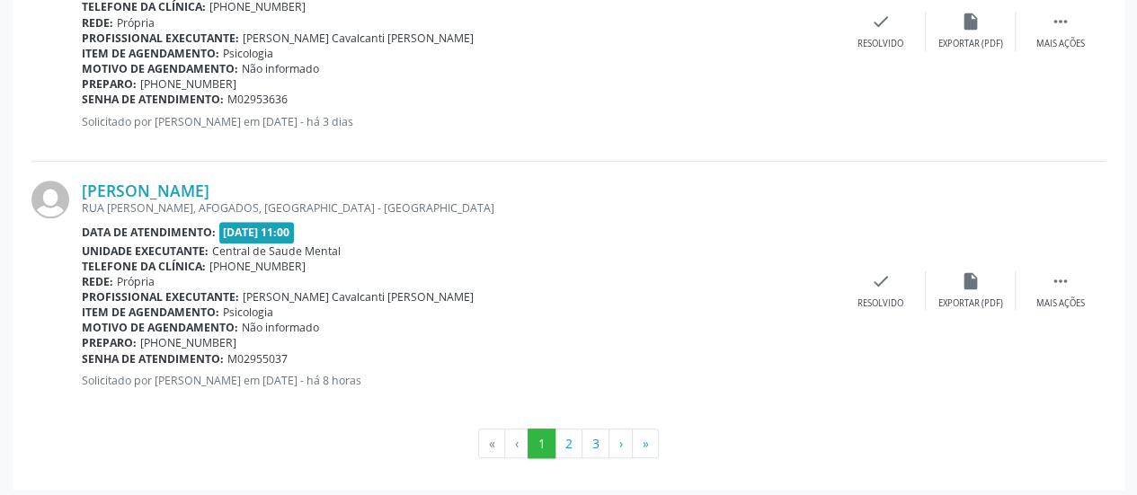
click at [566, 432] on button "2" at bounding box center [569, 444] width 28 height 31
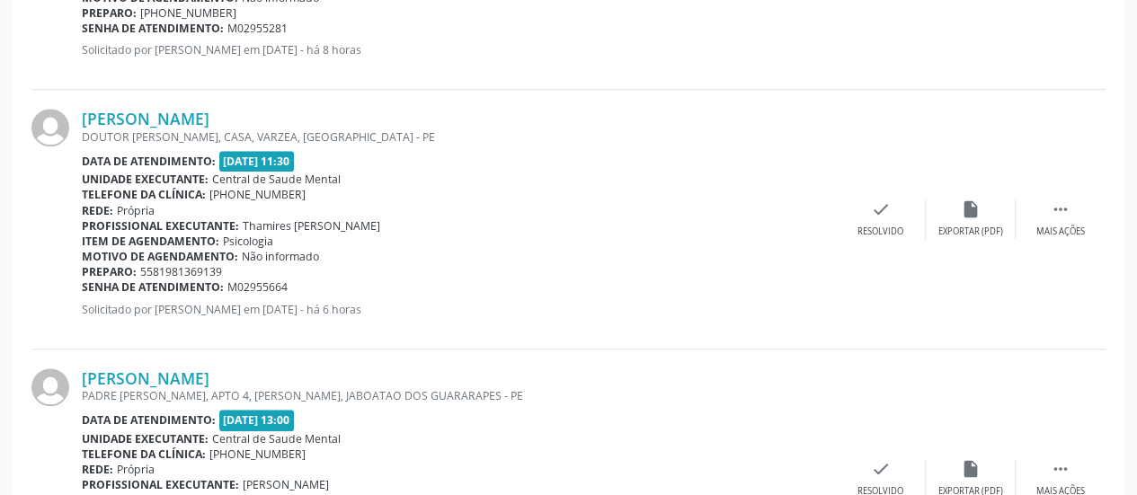
scroll to position [590, 0]
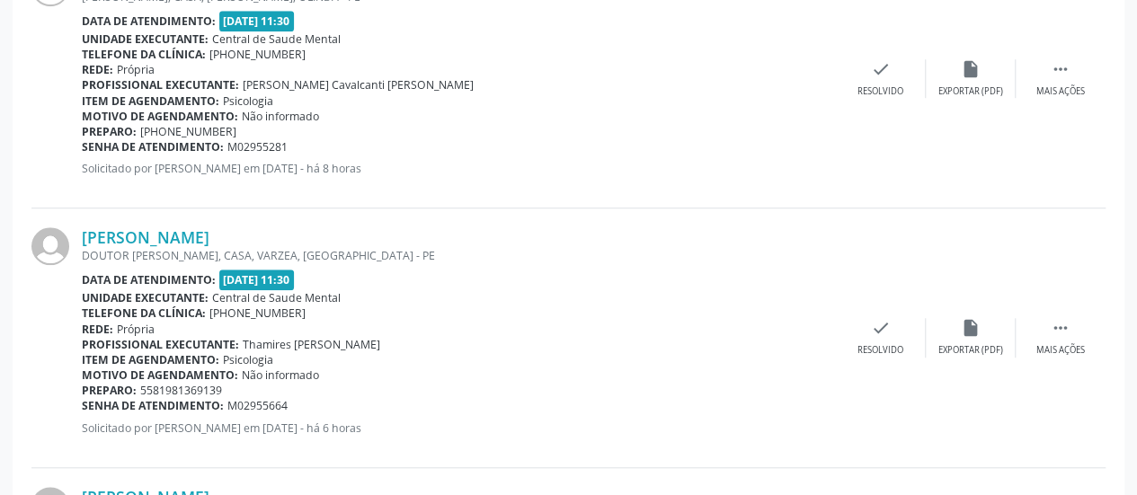
drag, startPoint x: 227, startPoint y: 387, endPoint x: 171, endPoint y: 389, distance: 55.8
click at [171, 389] on div "Preparo: 5581981369139" at bounding box center [459, 390] width 754 height 15
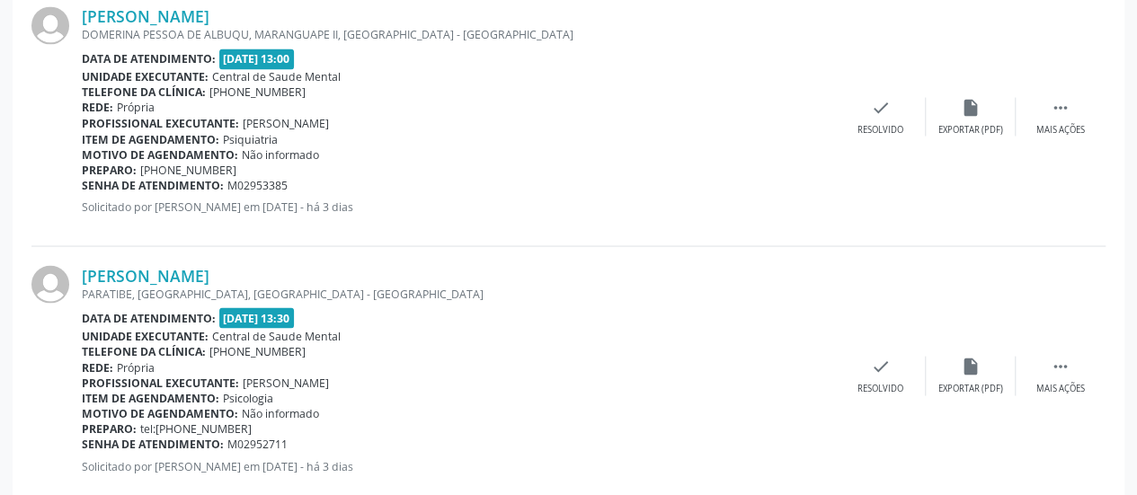
scroll to position [1669, 0]
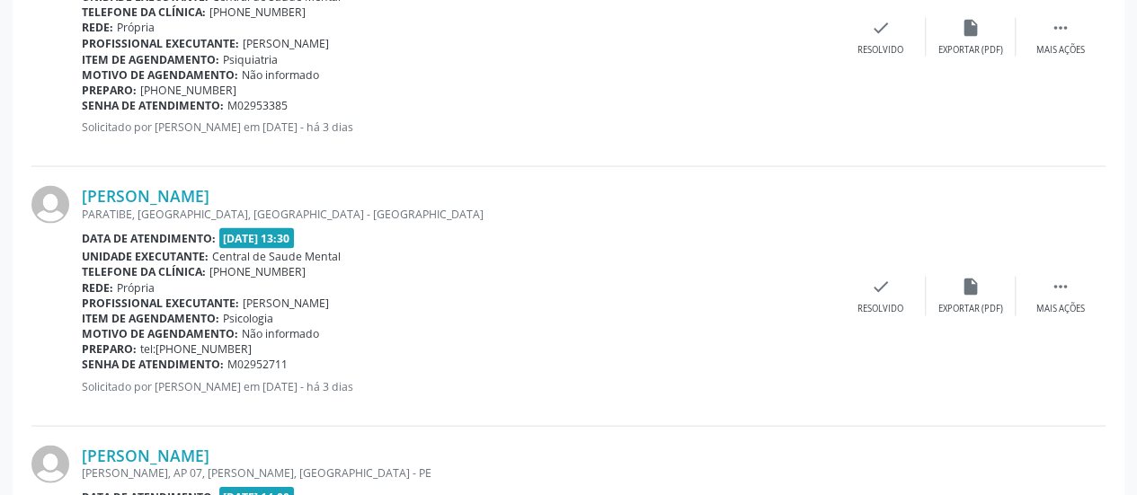
drag, startPoint x: 252, startPoint y: 343, endPoint x: 191, endPoint y: 345, distance: 61.2
click at [191, 345] on div "Preparo: tel:[PHONE_NUMBER]" at bounding box center [459, 348] width 754 height 15
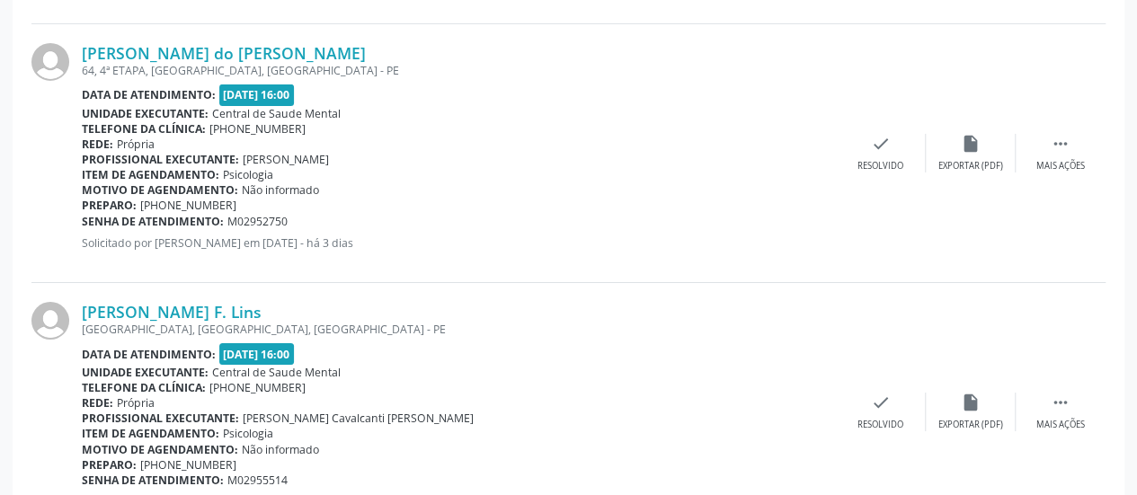
scroll to position [3107, 0]
drag, startPoint x: 232, startPoint y: 200, endPoint x: 169, endPoint y: 201, distance: 62.9
click at [169, 201] on div "Preparo: [PHONE_NUMBER]" at bounding box center [459, 205] width 754 height 15
